Goal: Transaction & Acquisition: Purchase product/service

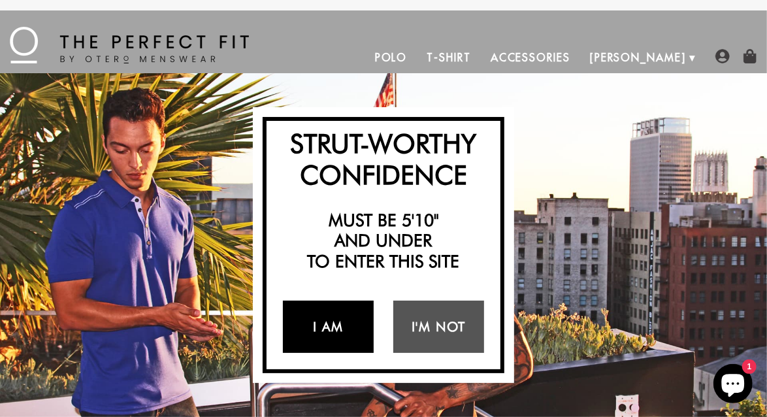
click at [326, 327] on link "I Am" at bounding box center [328, 327] width 91 height 52
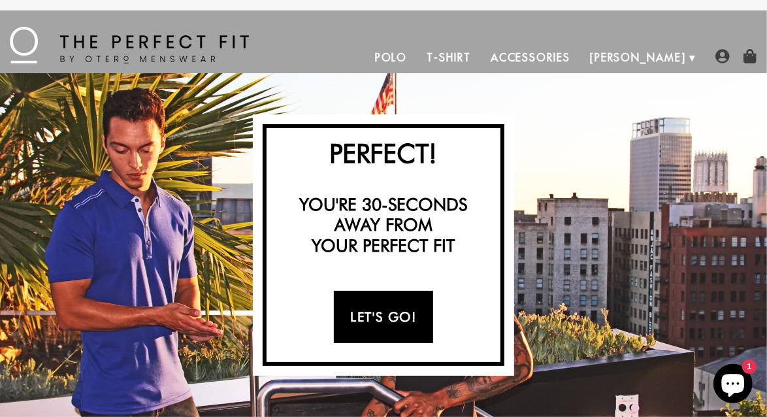
click at [381, 320] on link "Let's Go!" at bounding box center [383, 317] width 99 height 52
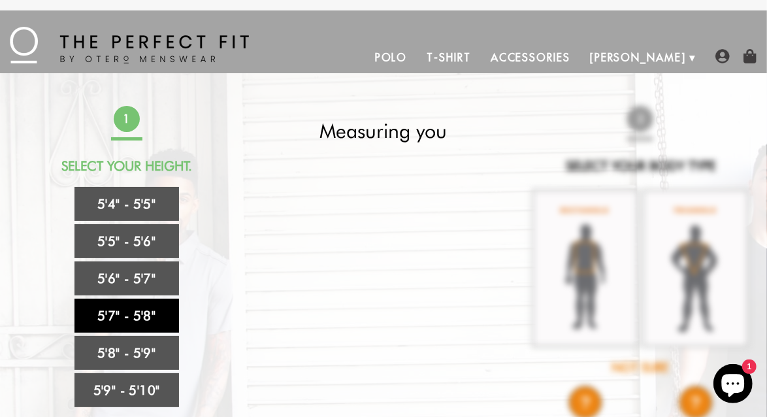
click at [132, 318] on link "5'7" - 5'8"" at bounding box center [127, 316] width 105 height 34
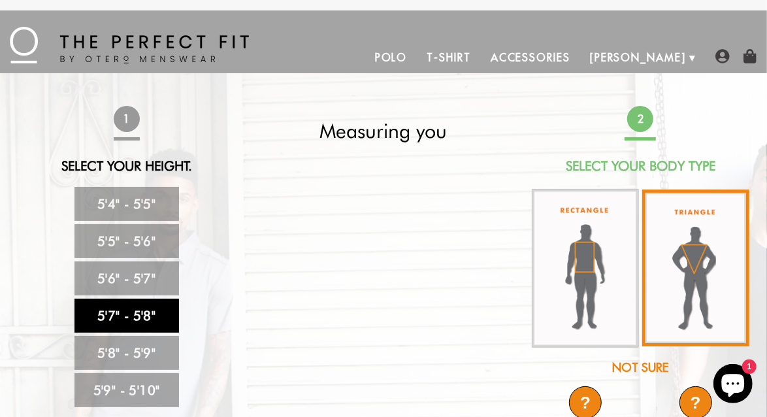
click at [691, 260] on img at bounding box center [696, 268] width 107 height 157
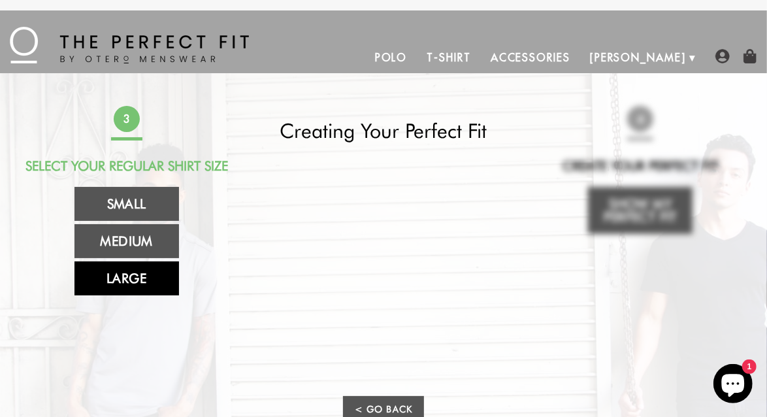
click at [102, 276] on link "Large" at bounding box center [127, 278] width 105 height 34
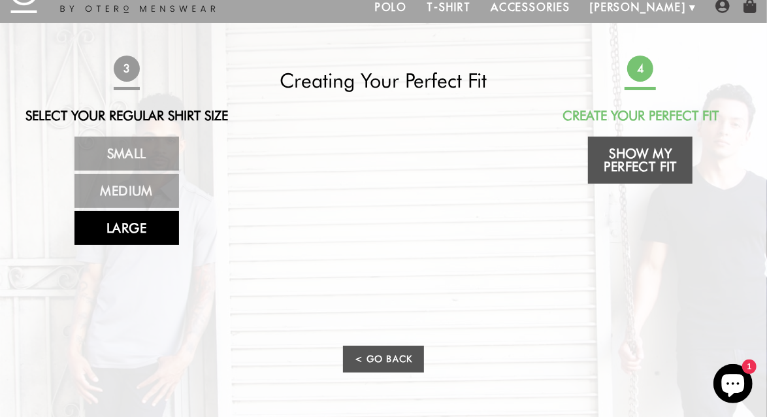
scroll to position [65, 0]
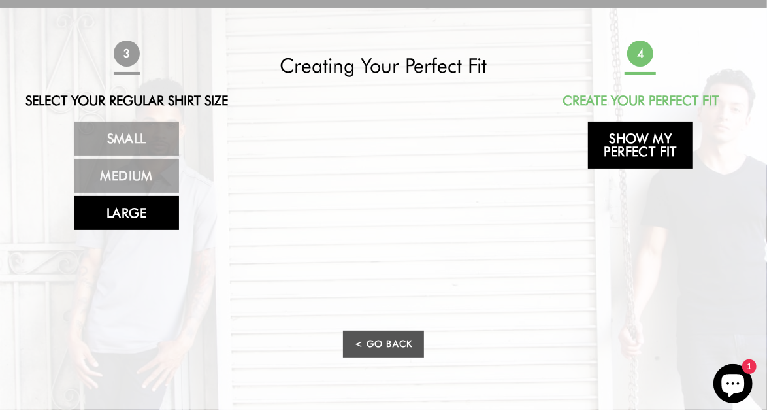
click at [645, 151] on link "Show My Perfect Fit" at bounding box center [640, 145] width 105 height 47
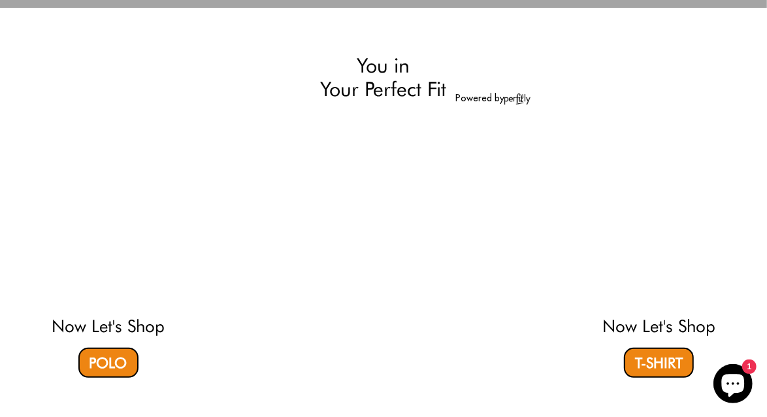
select select "57-58"
select select "triangle"
select select "L"
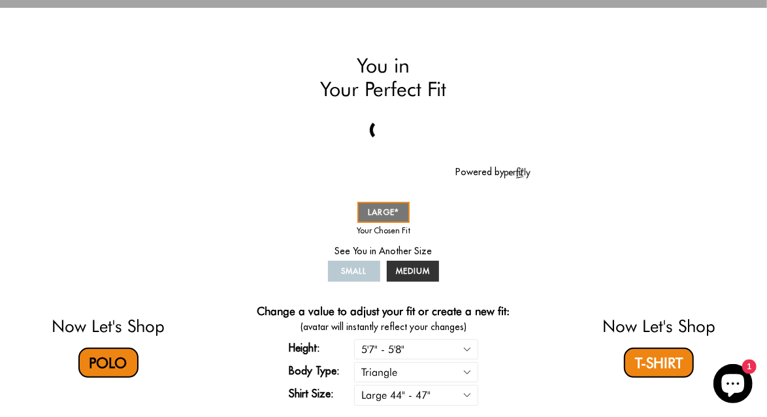
click at [108, 360] on link "Polo" at bounding box center [108, 363] width 60 height 30
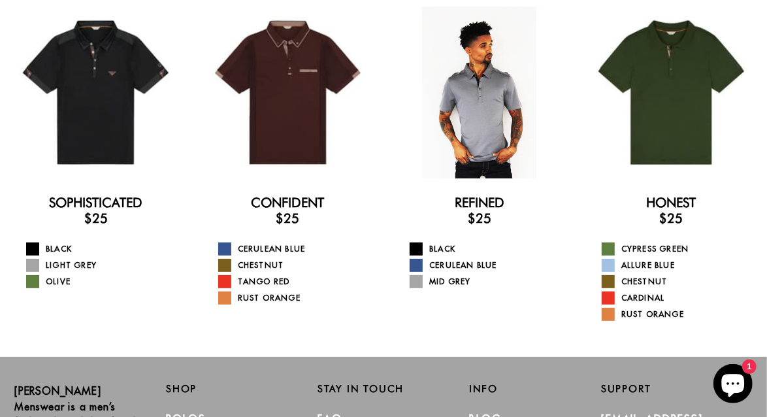
scroll to position [65, 0]
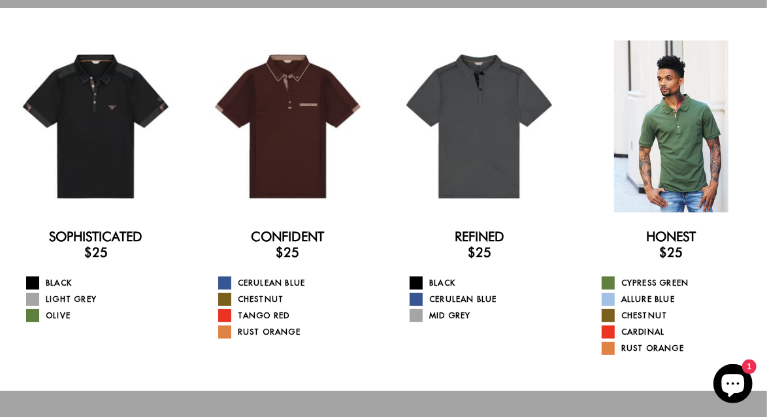
click at [666, 120] on div at bounding box center [672, 127] width 172 height 172
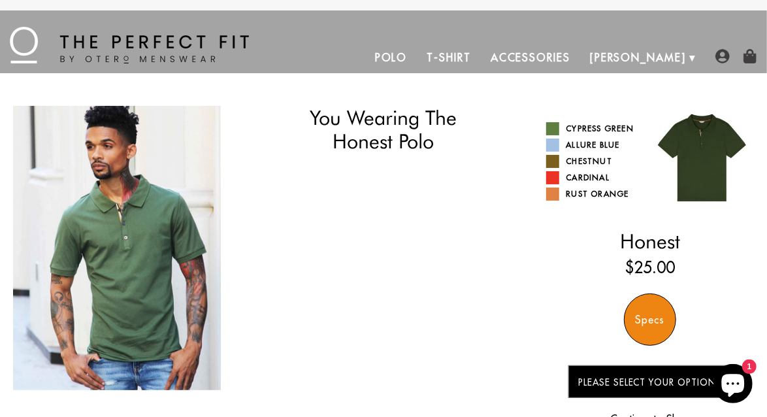
select select "57-58"
select select "triangle"
select select "L"
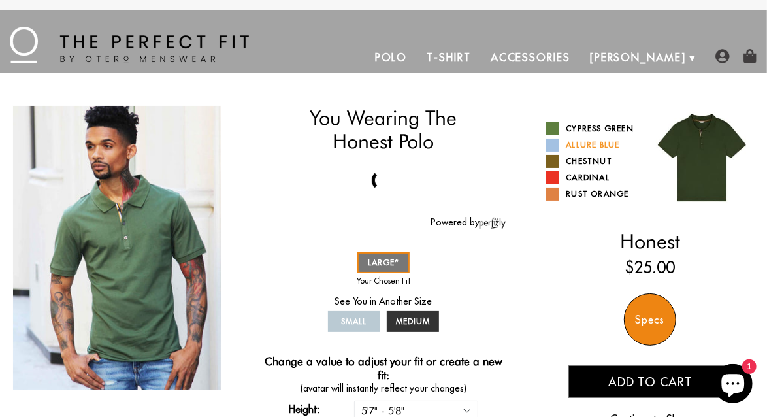
click at [554, 144] on span at bounding box center [553, 145] width 13 height 13
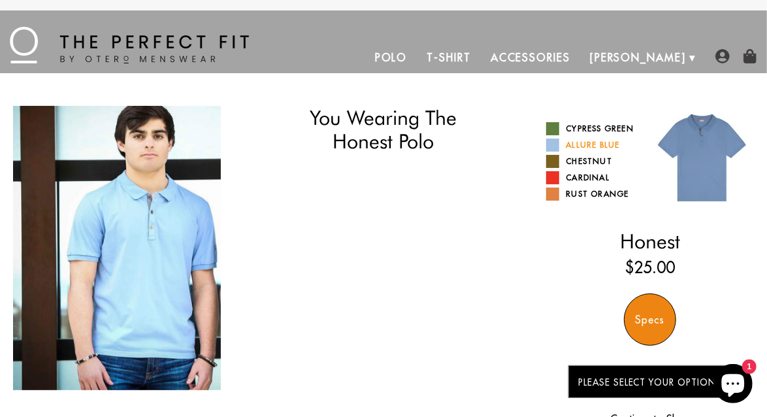
select select "57-58"
select select "triangle"
select select "L"
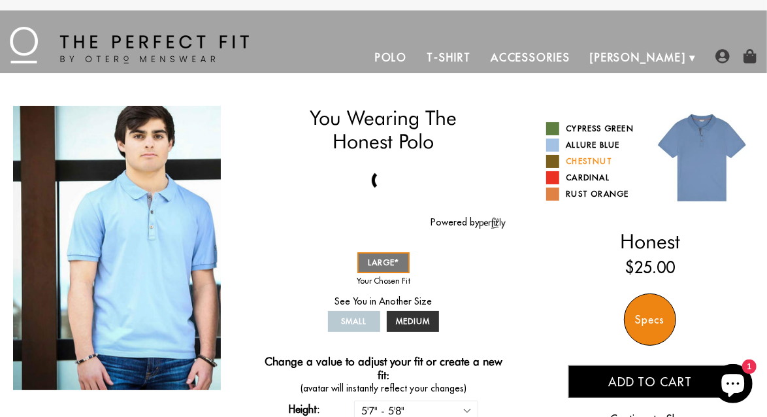
click at [556, 161] on span at bounding box center [553, 161] width 13 height 13
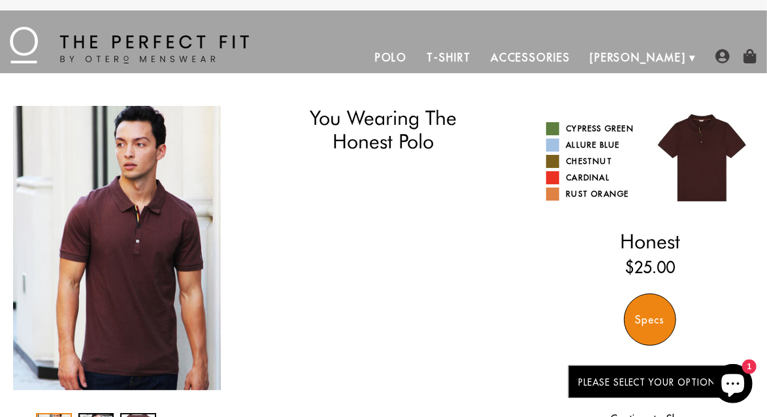
select select "57-58"
select select "triangle"
select select "L"
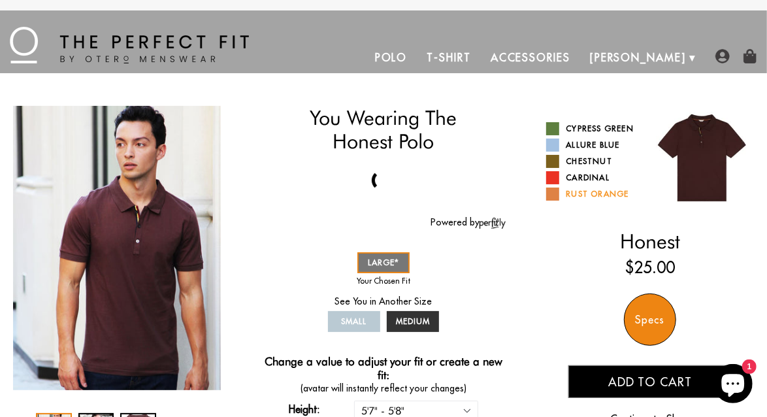
click at [557, 194] on span at bounding box center [553, 194] width 13 height 13
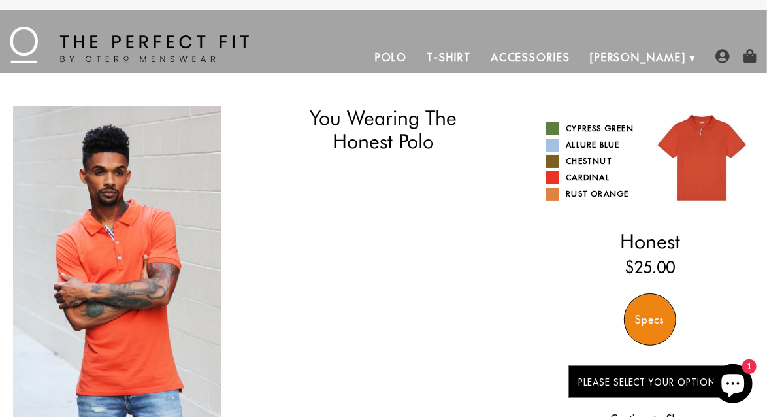
select select "57-58"
select select "triangle"
select select "L"
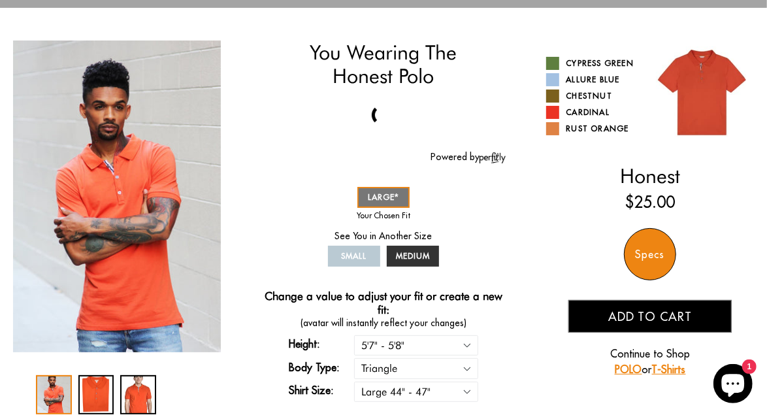
scroll to position [196, 0]
